Goal: Learn about a topic

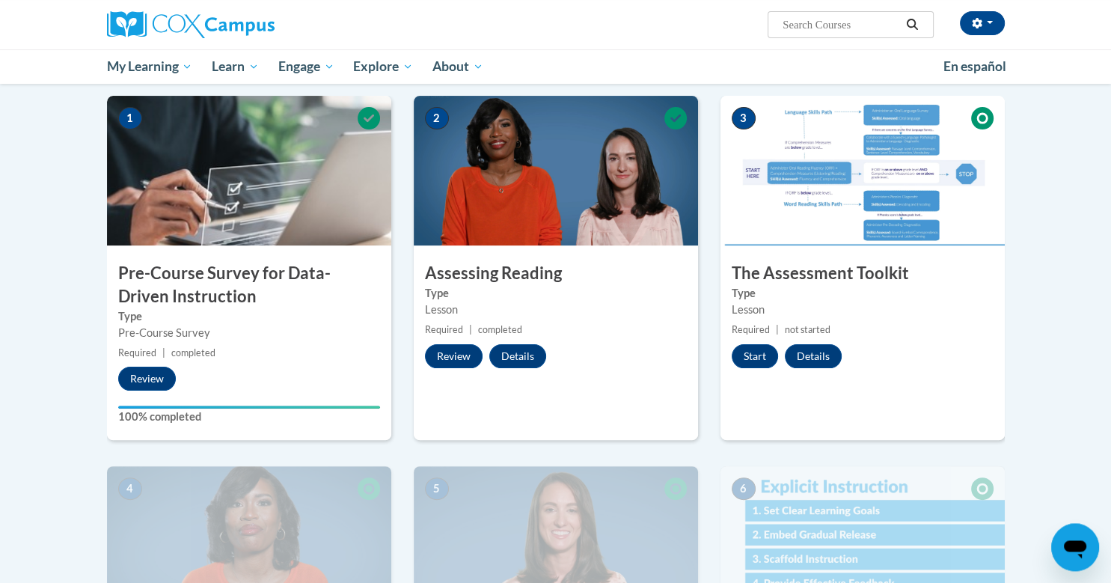
scroll to position [296, 0]
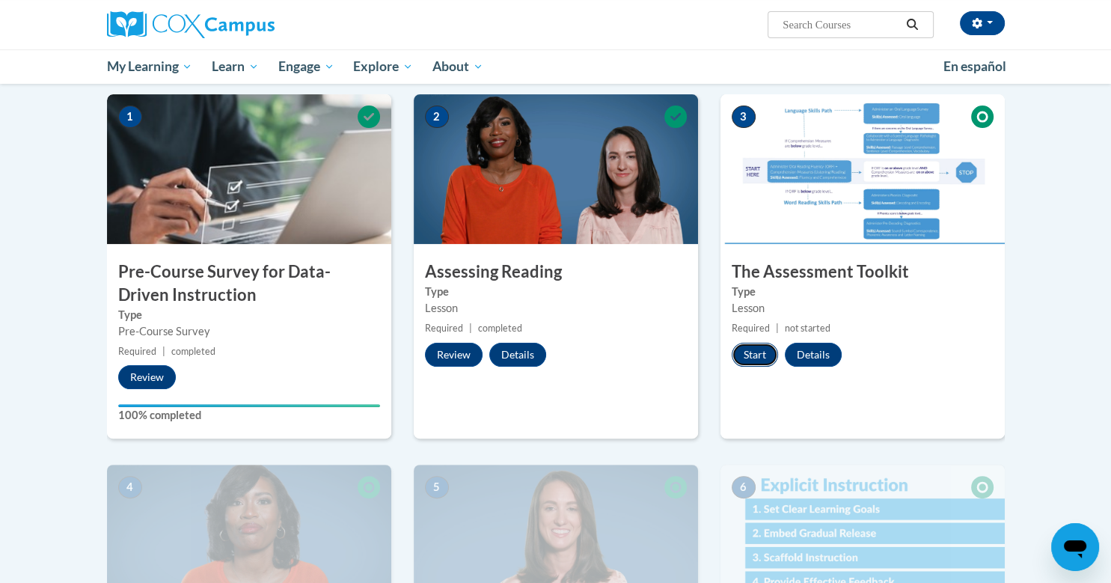
click at [764, 354] on button "Start" at bounding box center [754, 355] width 46 height 24
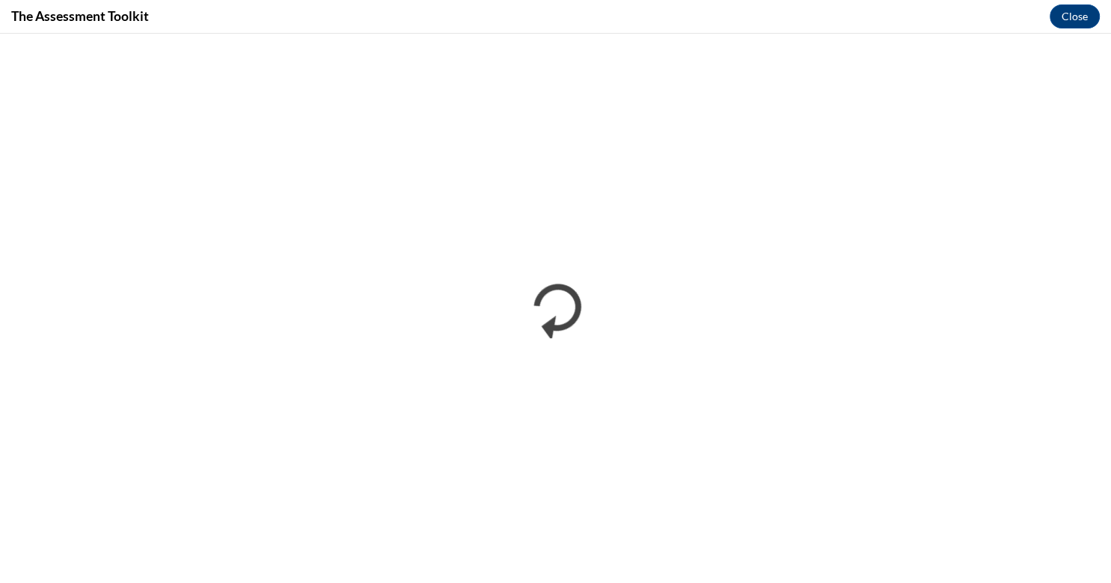
scroll to position [0, 0]
